Goal: Ask a question

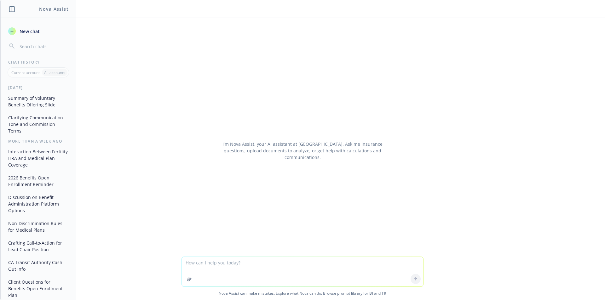
click at [258, 272] on textarea at bounding box center [302, 272] width 241 height 30
type textarea "When a dependent ages out of their parent's insurance, does their coverage end …"
